Goal: Information Seeking & Learning: Learn about a topic

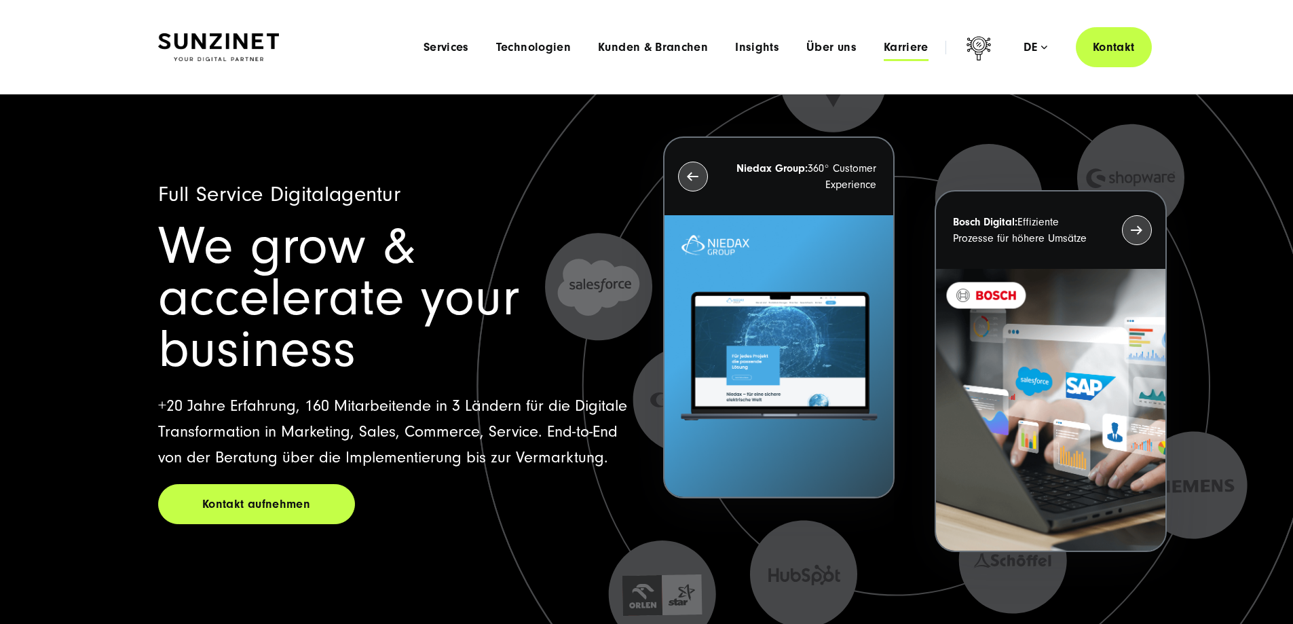
click at [883, 47] on span "Karriere" at bounding box center [905, 48] width 45 height 14
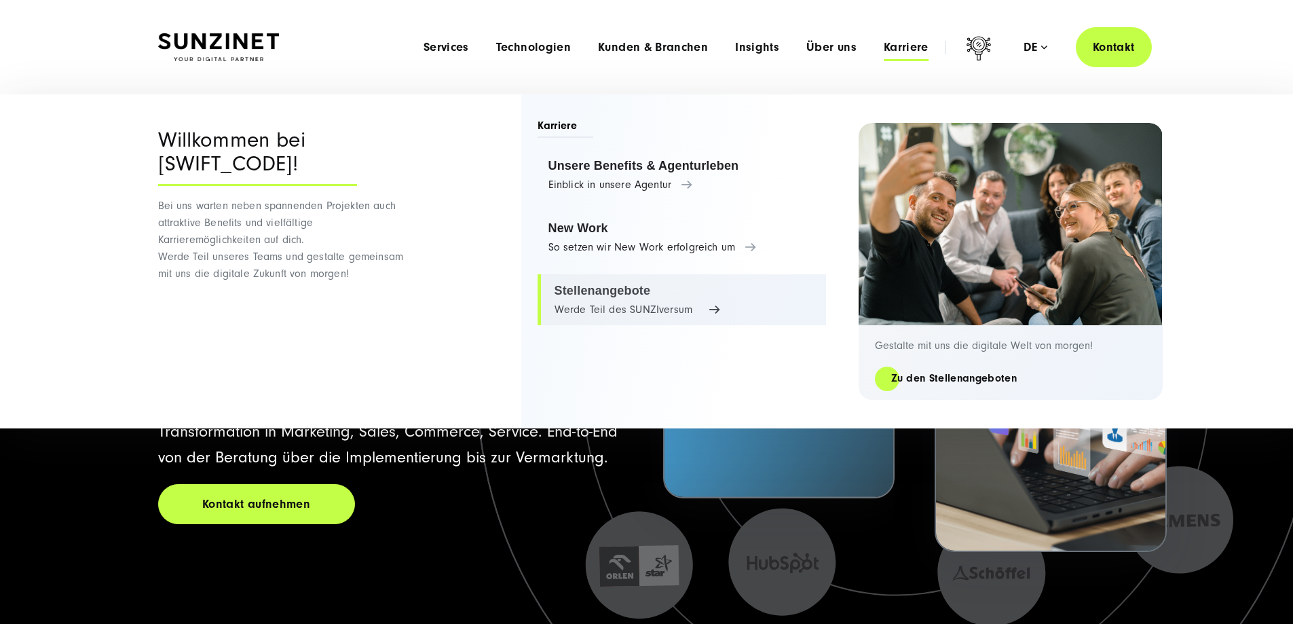
click at [608, 289] on link "Stellenangebote Werde Teil des SUNZIversum" at bounding box center [681, 300] width 288 height 52
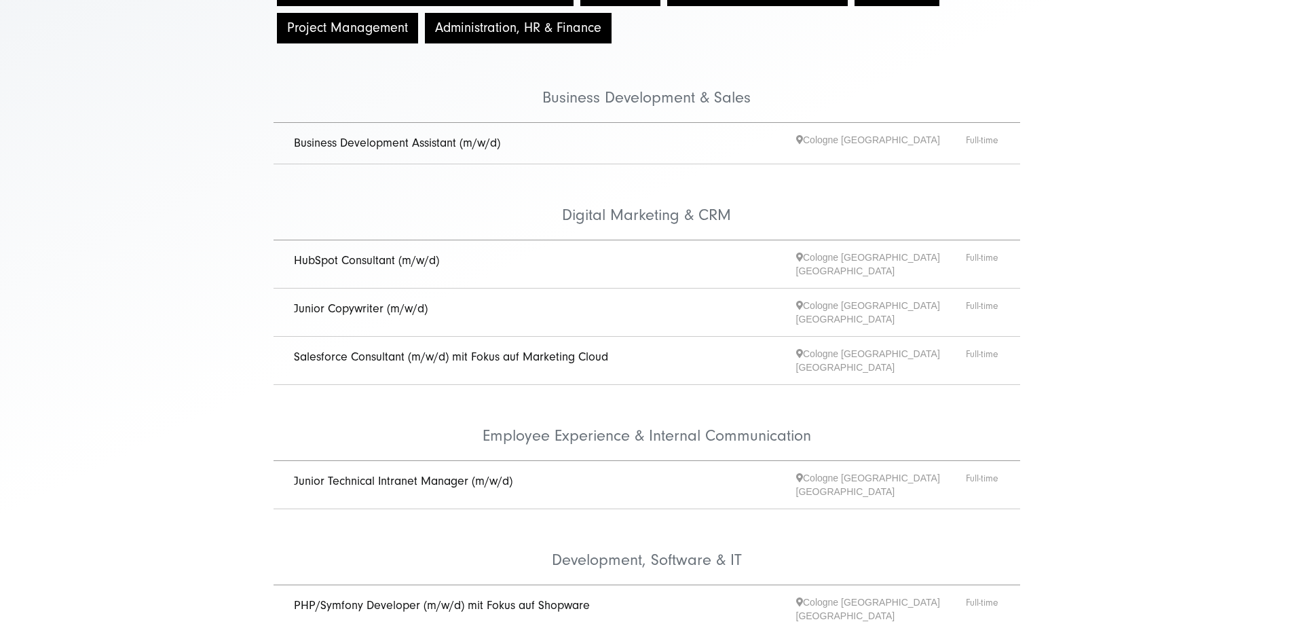
scroll to position [271, 0]
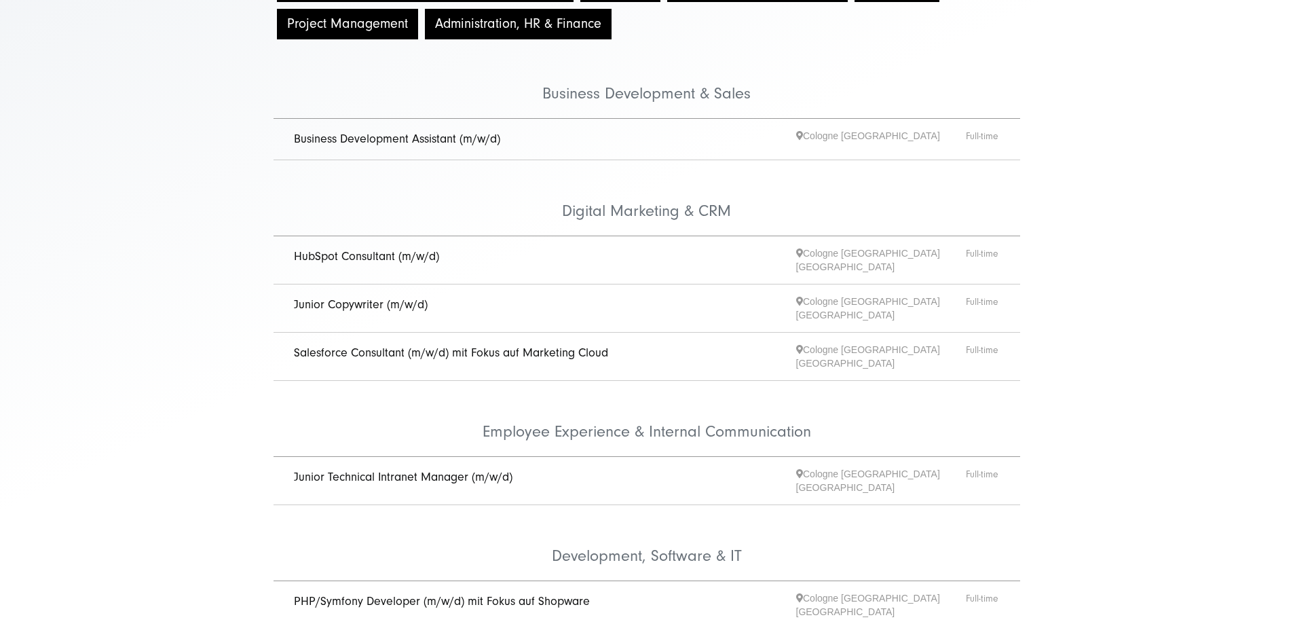
click at [368, 311] on link "Junior Copywriter (m/w/d)" at bounding box center [361, 304] width 134 height 14
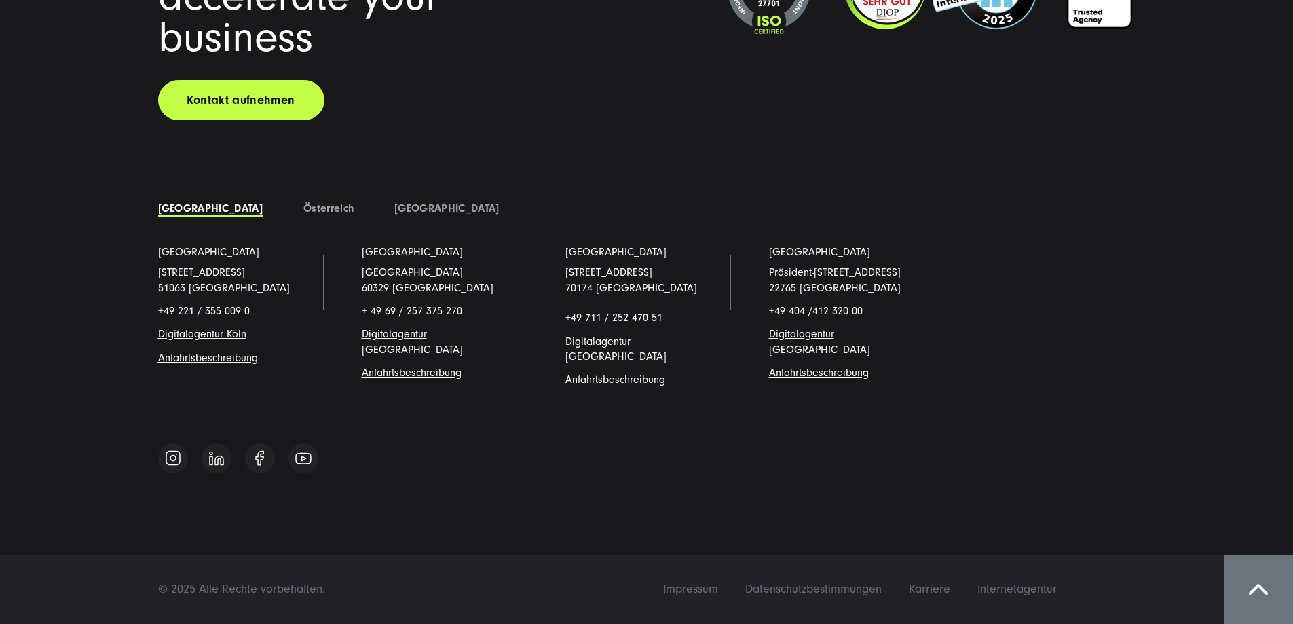
scroll to position [12029, 0]
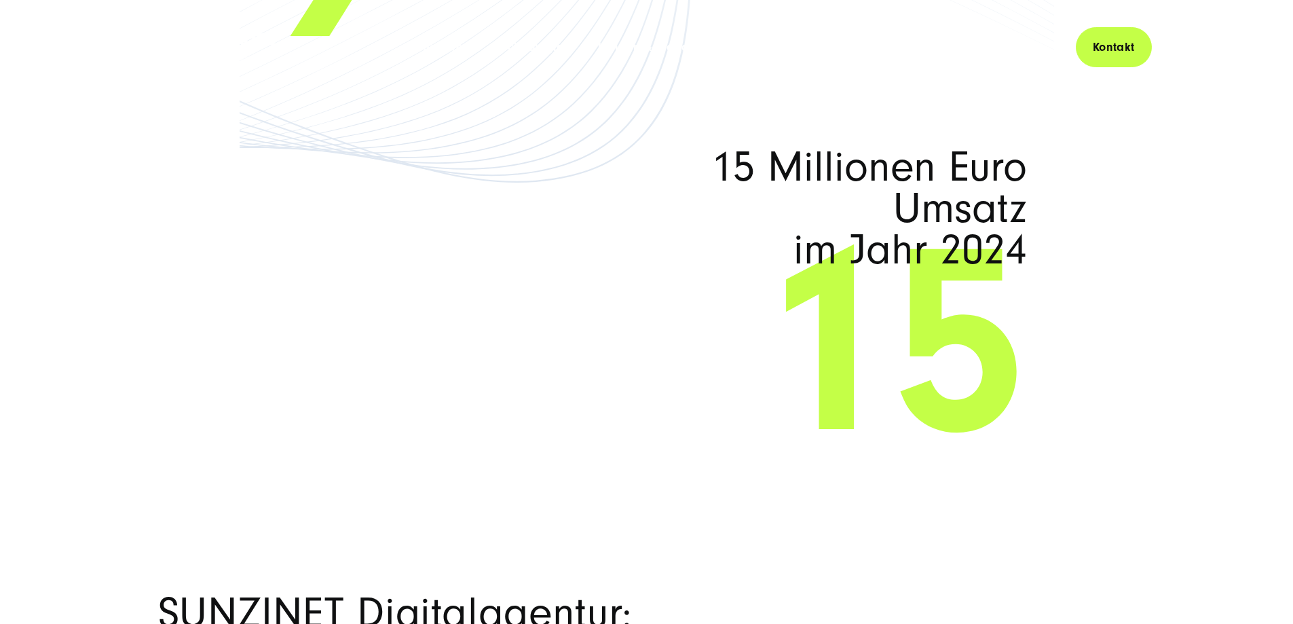
scroll to position [0, 0]
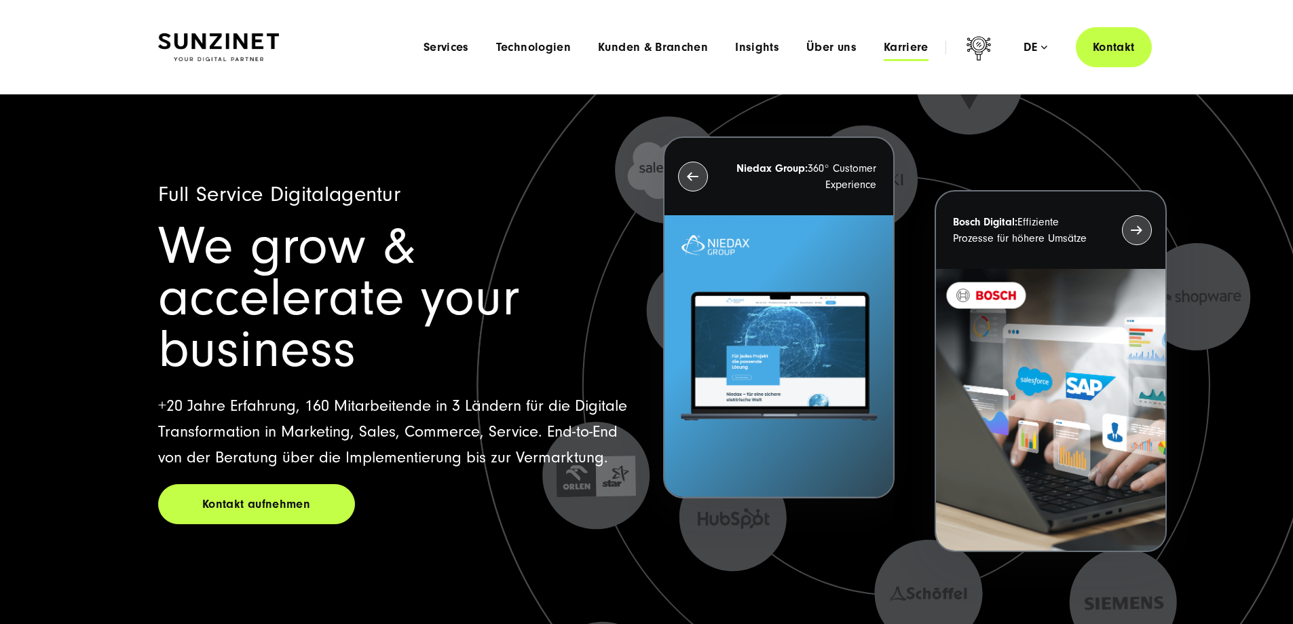
click at [904, 46] on span "Karriere" at bounding box center [905, 48] width 45 height 14
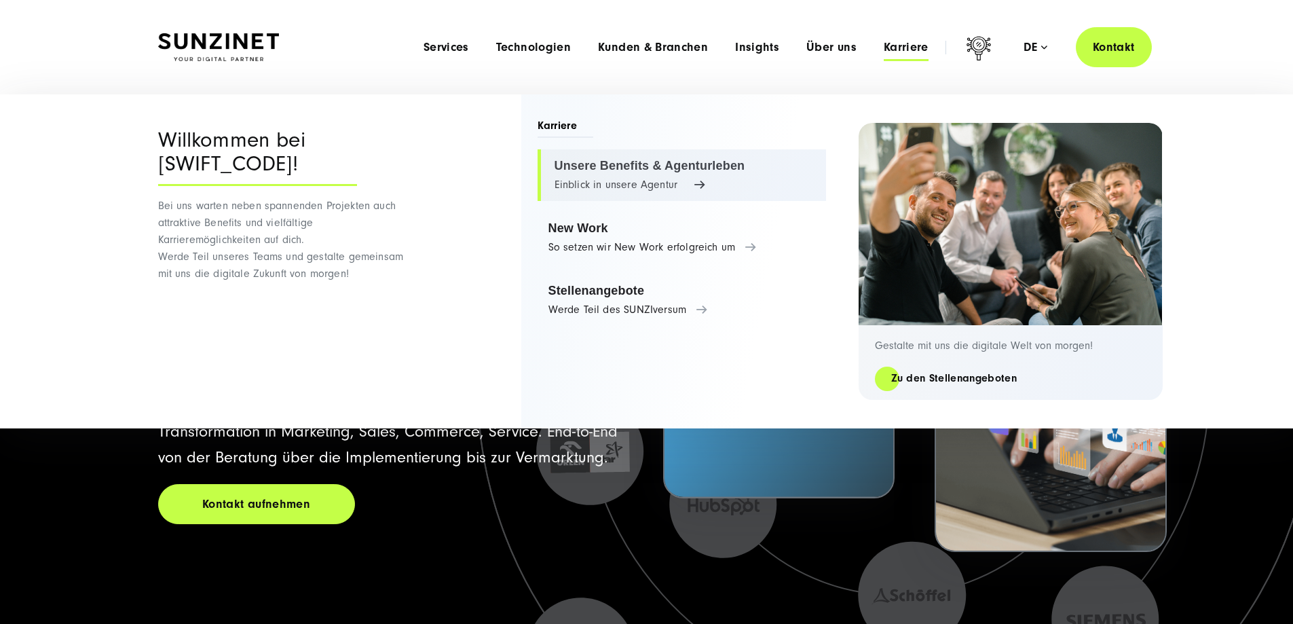
click at [624, 159] on link "Unsere Benefits & Agenturleben Einblick in unsere Agentur" at bounding box center [681, 175] width 288 height 52
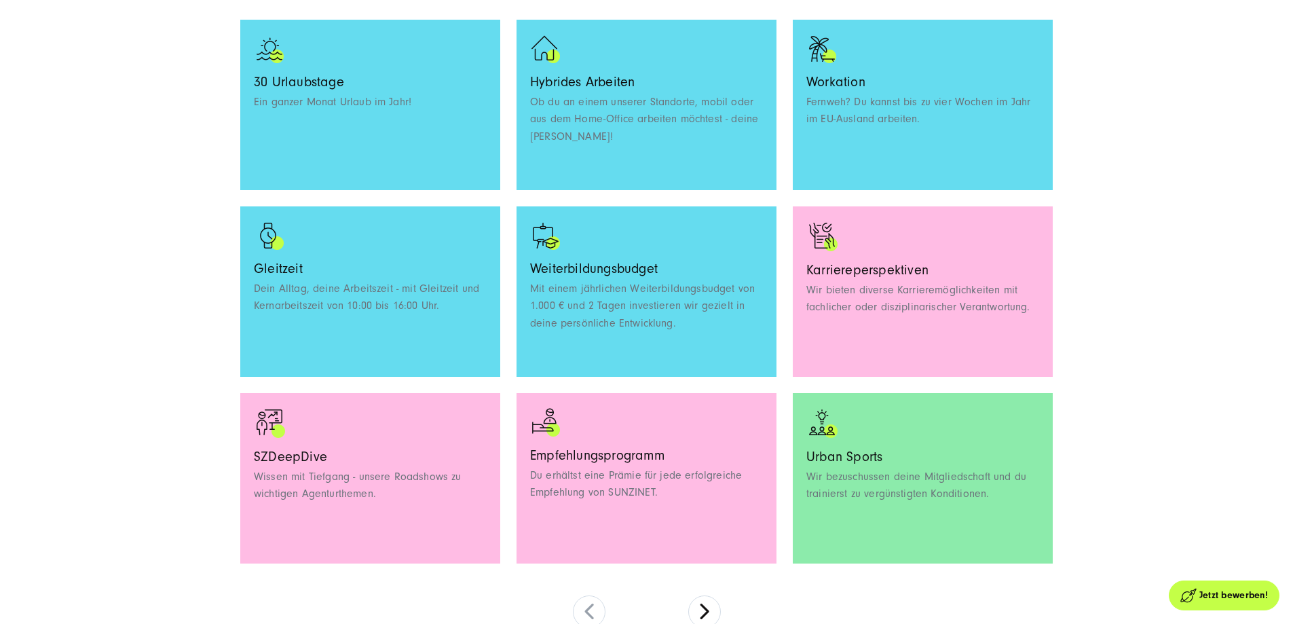
scroll to position [1221, 0]
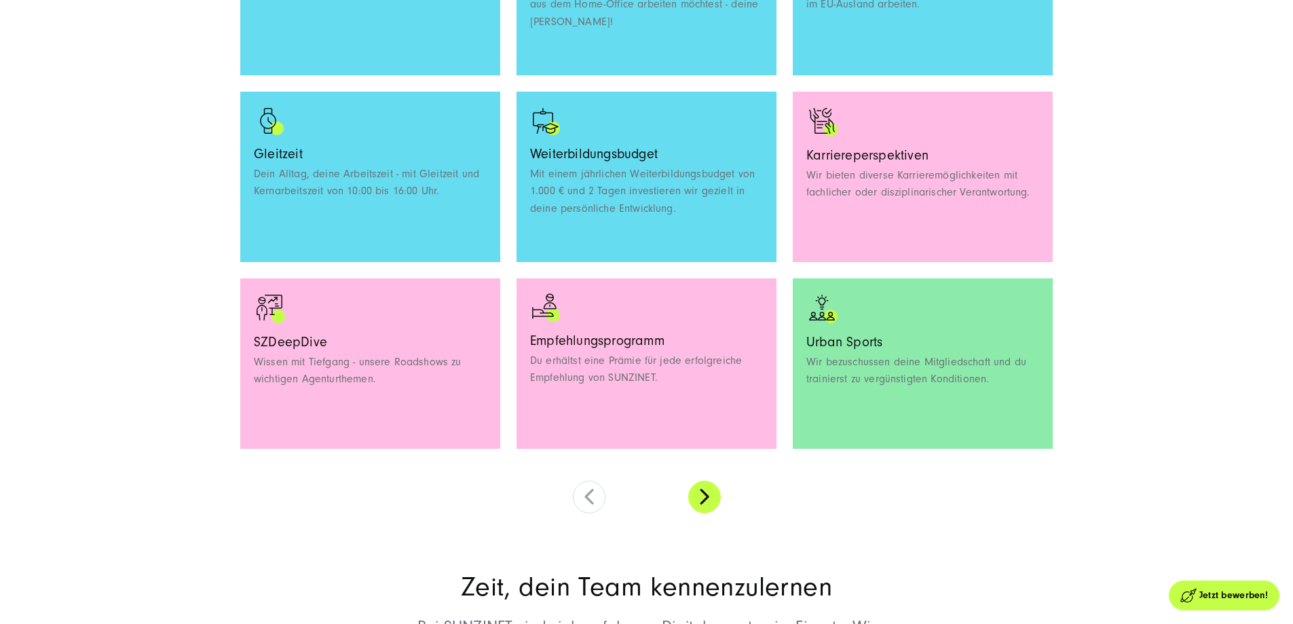
click at [700, 513] on button at bounding box center [704, 496] width 33 height 33
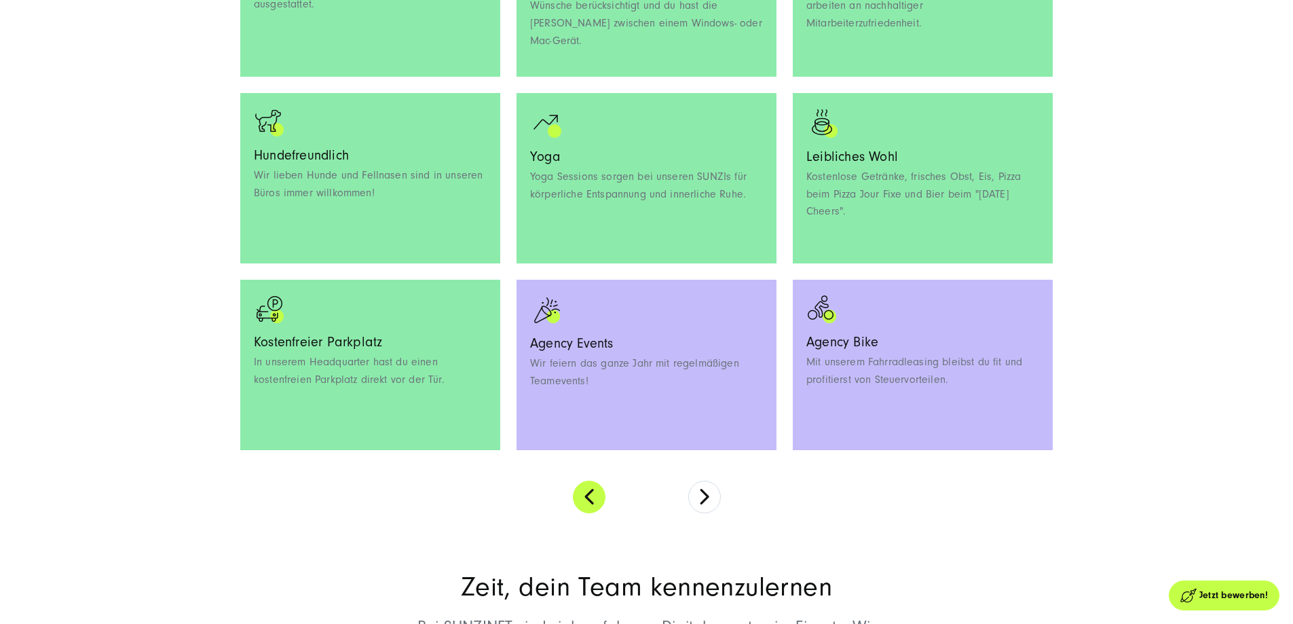
click at [580, 513] on button at bounding box center [589, 496] width 33 height 33
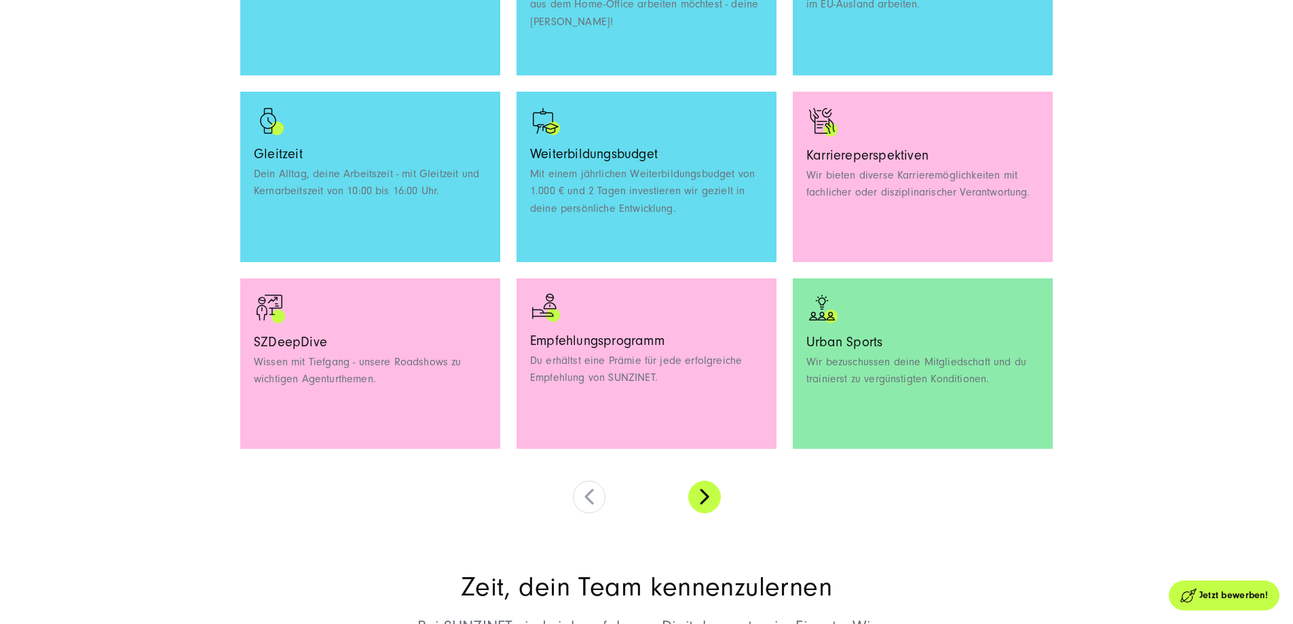
click at [710, 513] on button at bounding box center [704, 496] width 33 height 33
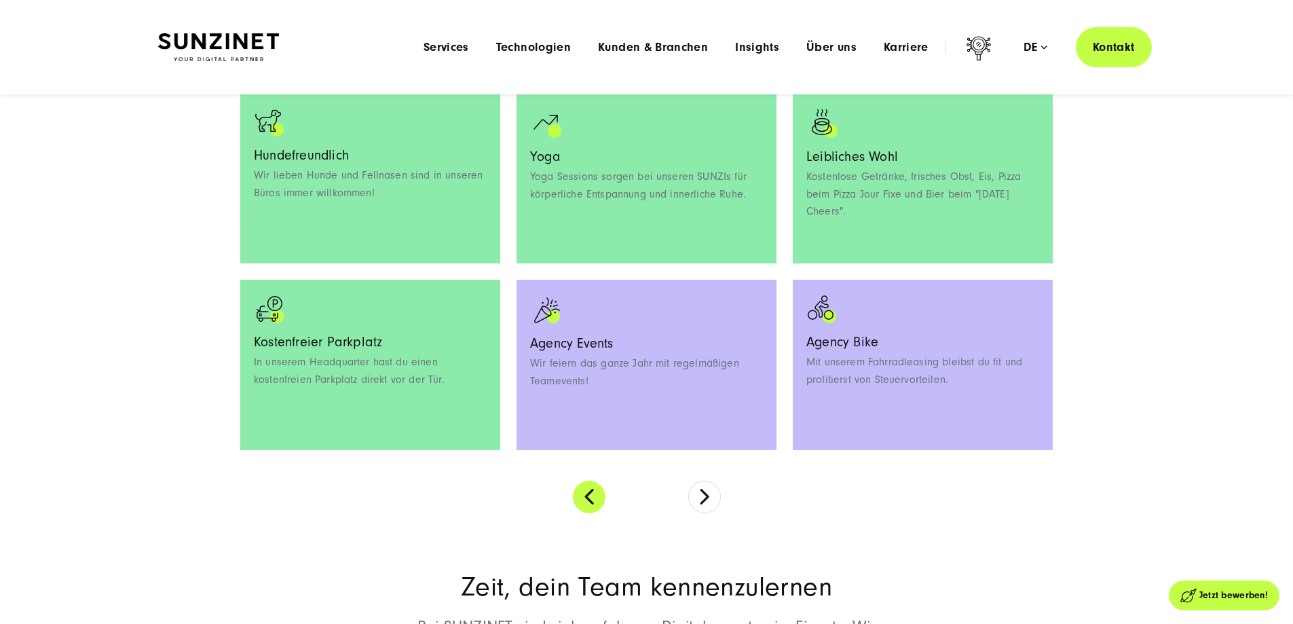
click at [573, 513] on button at bounding box center [589, 496] width 33 height 33
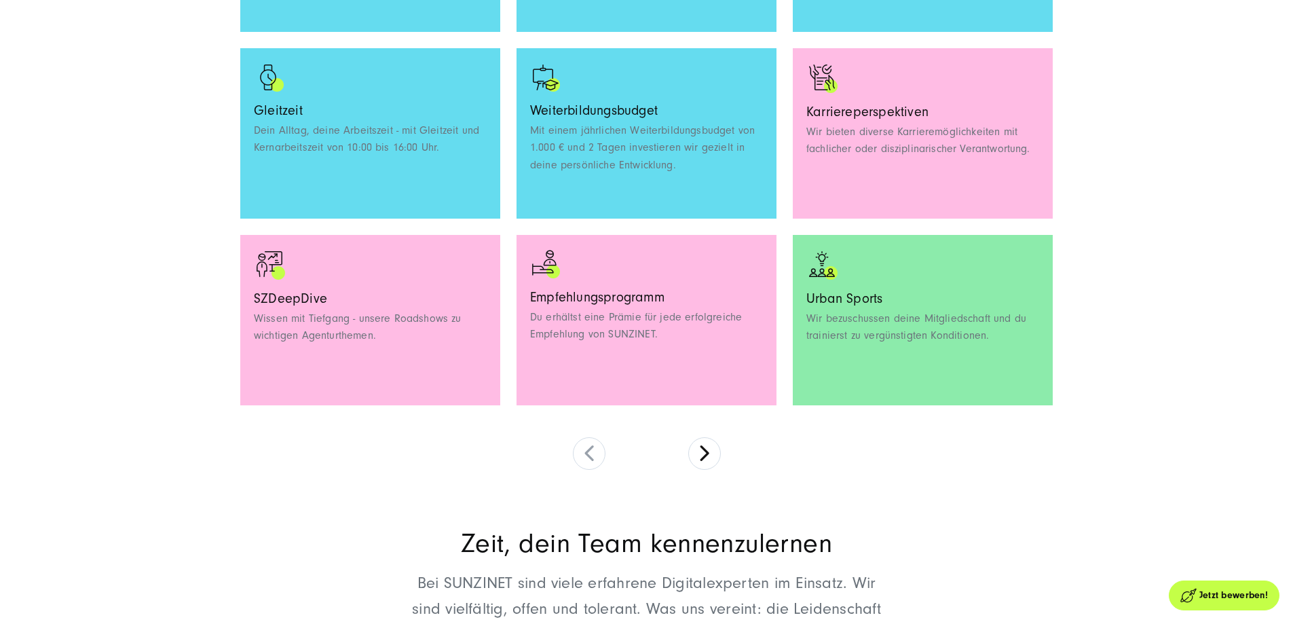
scroll to position [1289, 0]
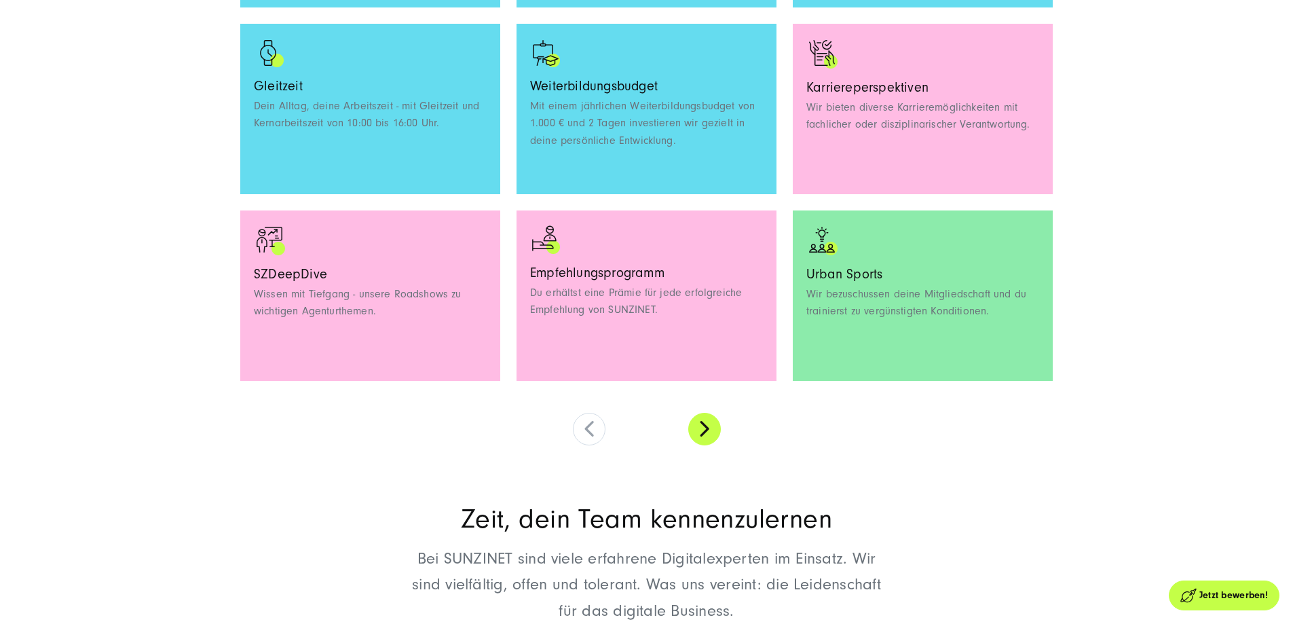
click at [710, 445] on button at bounding box center [704, 429] width 33 height 33
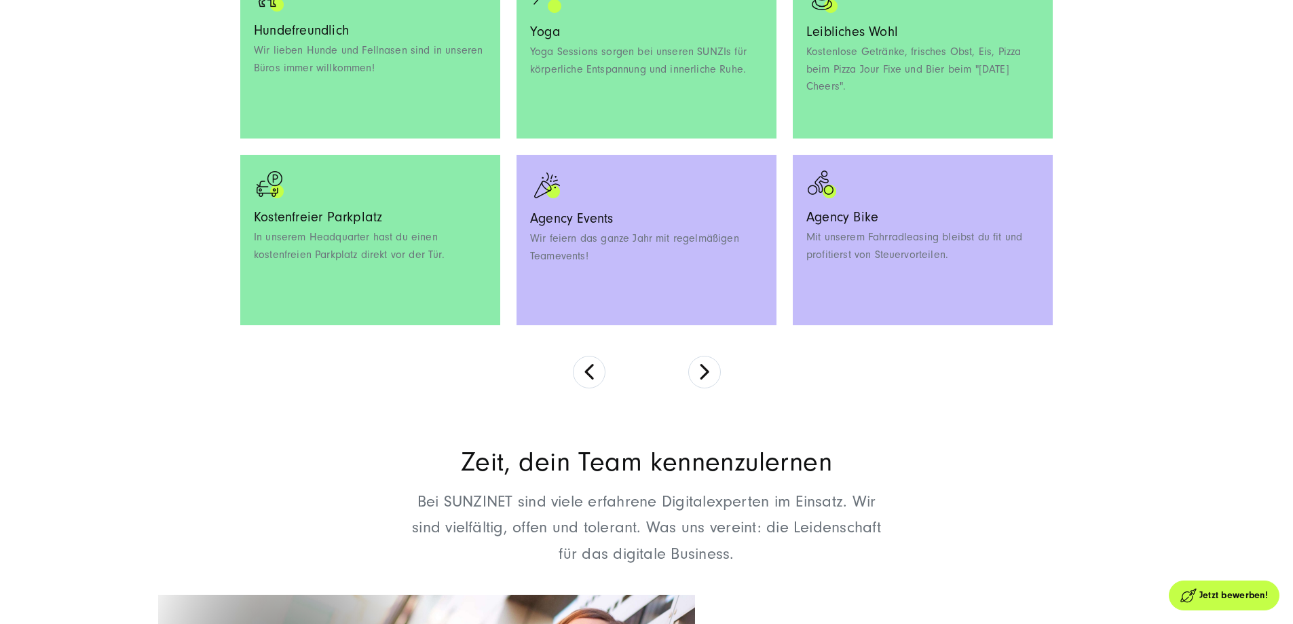
scroll to position [1357, 0]
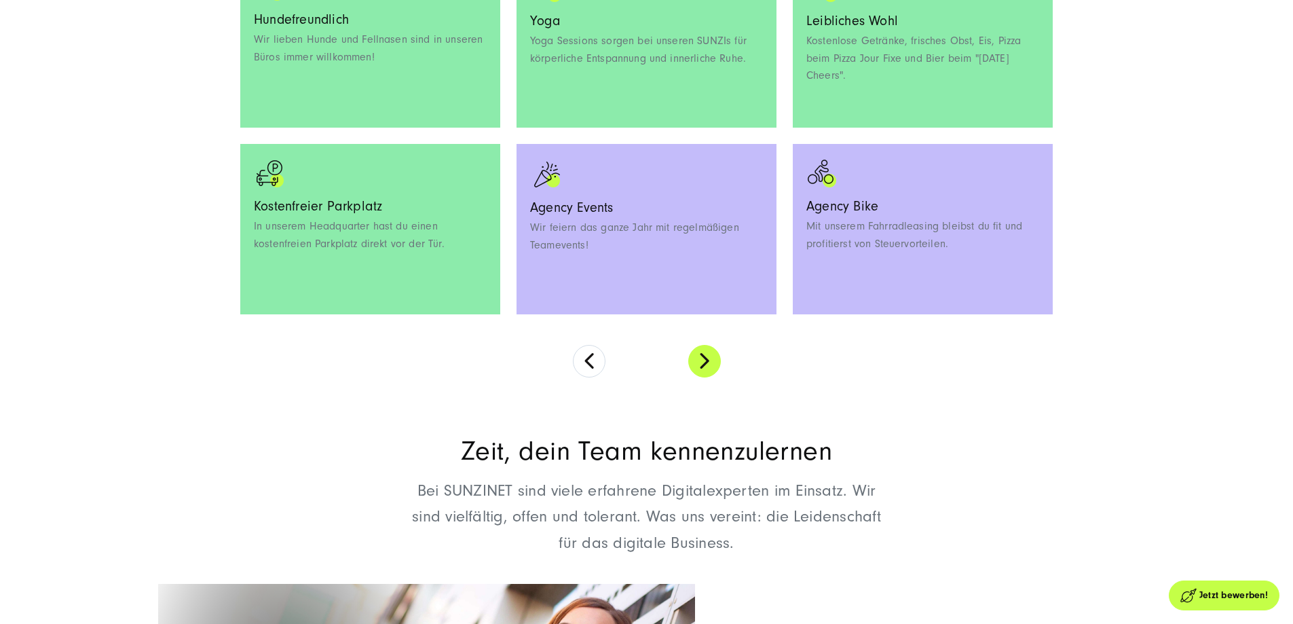
click at [705, 377] on button at bounding box center [704, 361] width 33 height 33
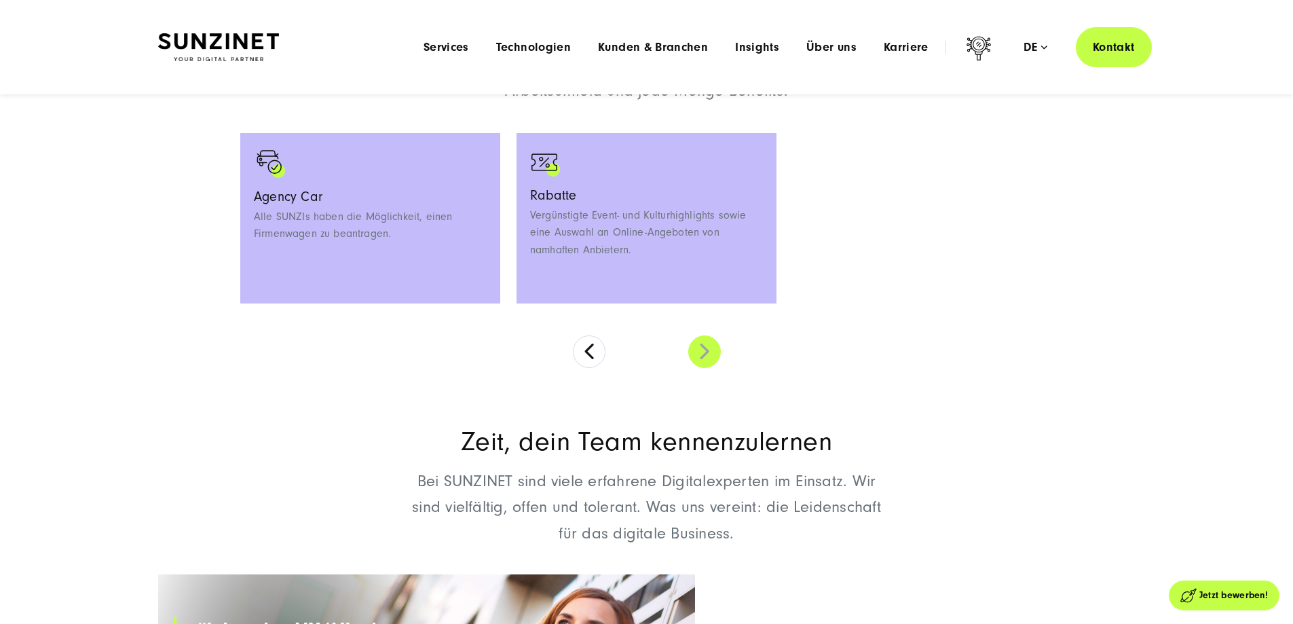
scroll to position [984, 0]
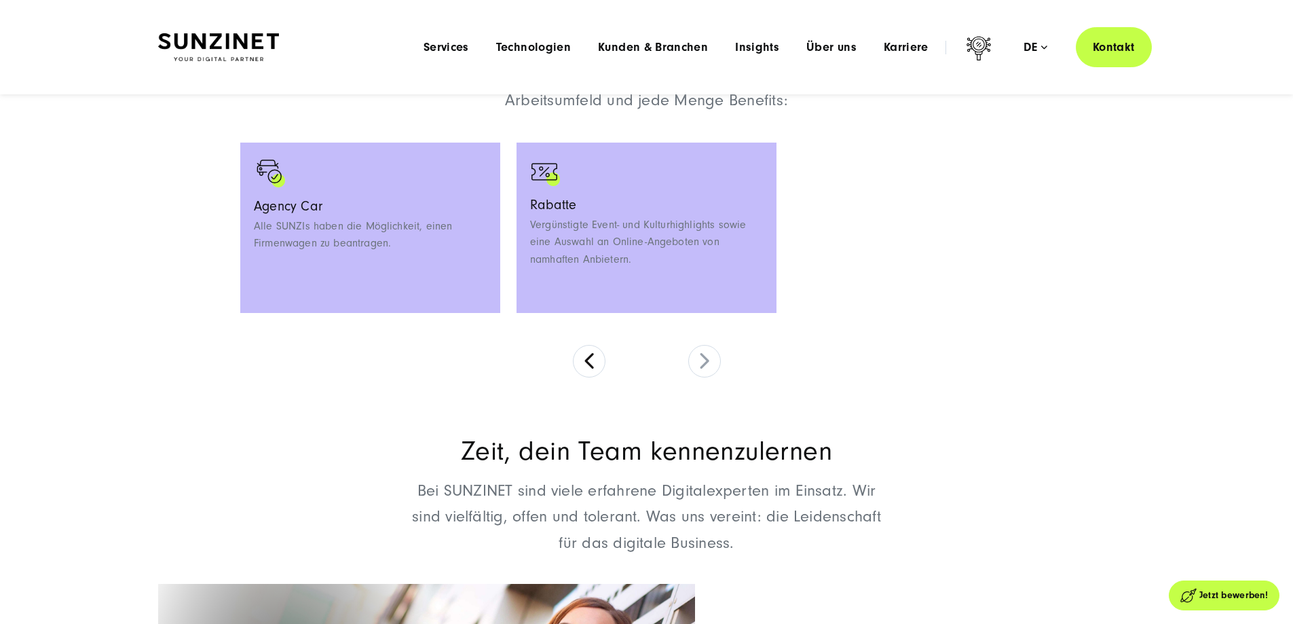
click at [607, 377] on div "30 Urlaubstage Ein ganzer Monat Urlaub im Jahr! Hybrides Arbeiten Ob du an eine…" at bounding box center [646, 259] width 812 height 235
click at [599, 377] on button at bounding box center [589, 361] width 33 height 33
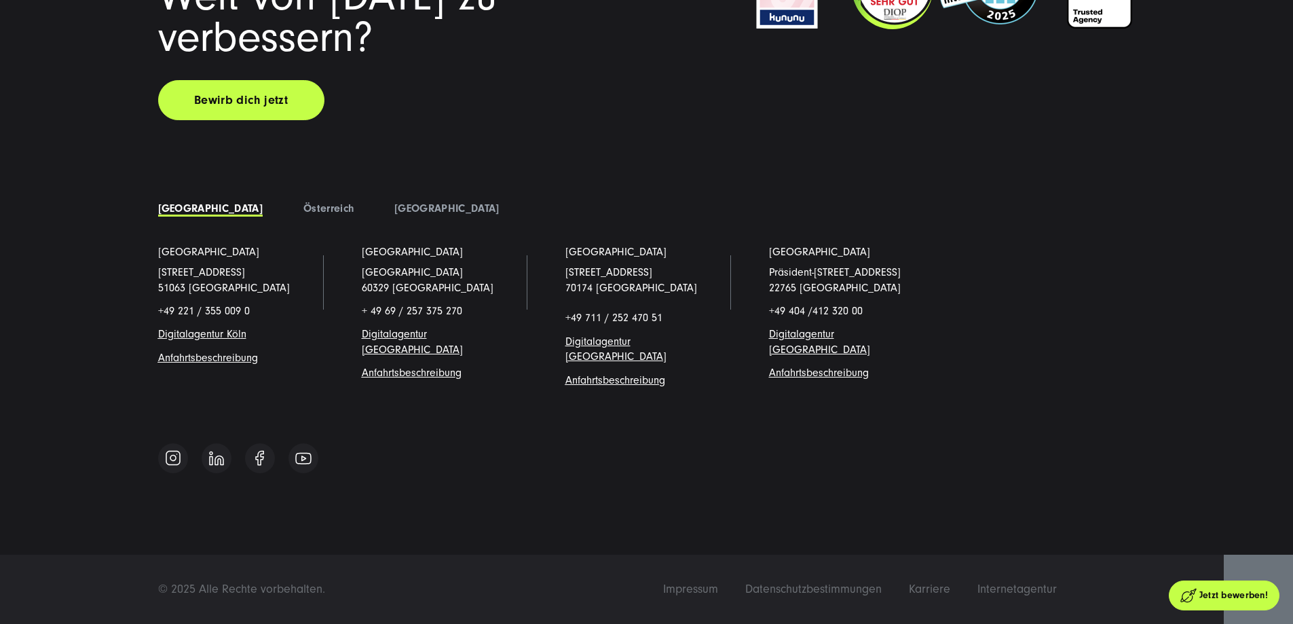
scroll to position [4890, 0]
